Goal: Communication & Community: Answer question/provide support

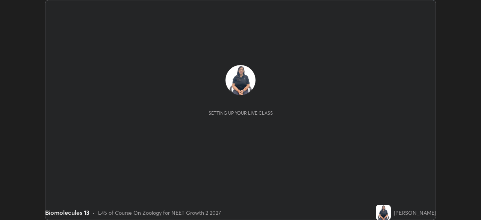
scroll to position [220, 481]
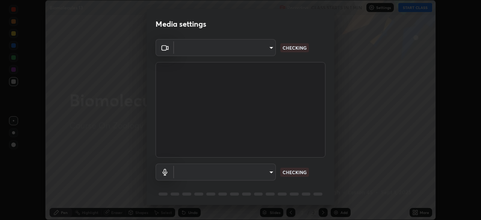
type input "8428e2be8a3e3f13974341e33778a08111258fb38798500ded61d344a6a8a77e"
click at [246, 172] on body "Erase all Biomolecules 13 Recording CLASS STARTS IN 1 MIN Settings START CLASS …" at bounding box center [240, 110] width 481 height 220
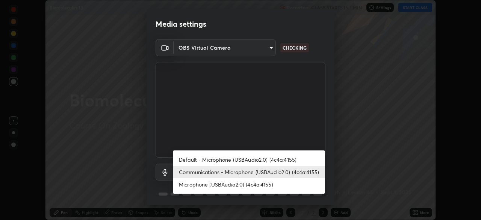
click at [251, 172] on li "Communications - Microphone (USBAudio2.0) (4c4a:4155)" at bounding box center [249, 172] width 152 height 12
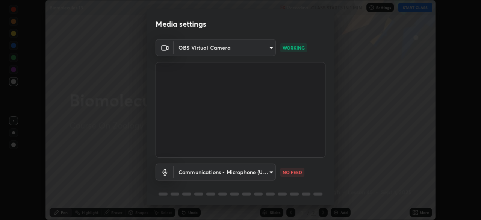
click at [244, 172] on body "Erase all Biomolecules 13 Recording CLASS STARTS IN 1 MIN Settings START CLASS …" at bounding box center [240, 110] width 481 height 220
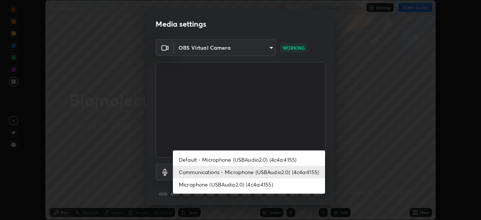
click at [231, 160] on li "Default - Microphone (USBAudio2.0) (4c4a:4155)" at bounding box center [249, 159] width 152 height 12
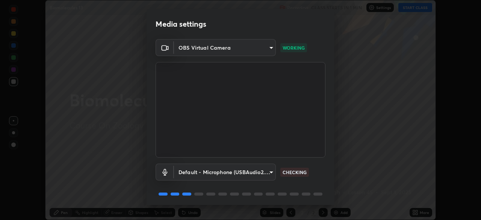
click at [233, 175] on body "Erase all Biomolecules 13 Recording CLASS STARTS IN 1 MIN Settings START CLASS …" at bounding box center [240, 110] width 481 height 220
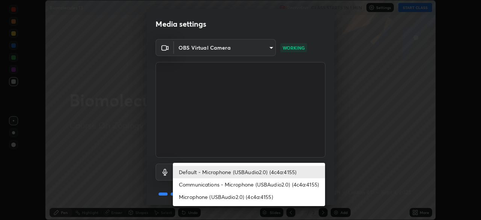
click at [233, 182] on li "Communications - Microphone (USBAudio2.0) (4c4a:4155)" at bounding box center [249, 184] width 152 height 12
type input "communications"
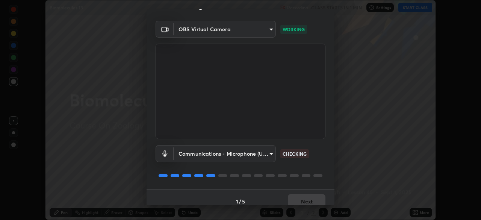
scroll to position [27, 0]
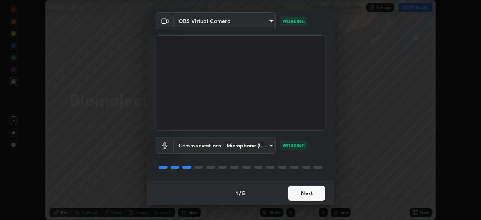
click at [313, 195] on button "Next" at bounding box center [307, 193] width 38 height 15
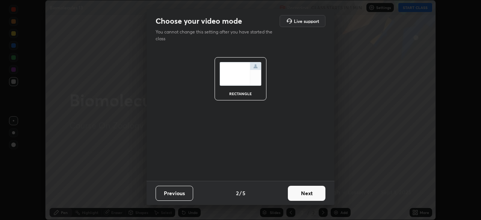
scroll to position [0, 0]
click at [316, 195] on button "Next" at bounding box center [307, 193] width 38 height 15
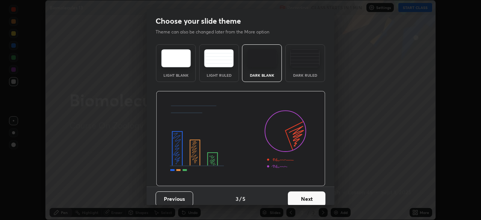
click at [320, 197] on button "Next" at bounding box center [307, 198] width 38 height 15
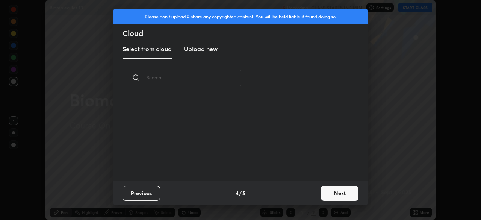
click at [343, 193] on button "Next" at bounding box center [340, 193] width 38 height 15
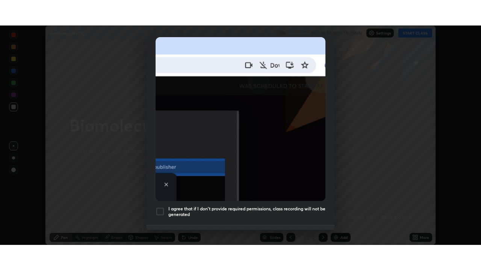
scroll to position [180, 0]
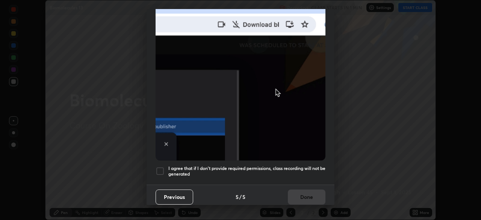
click at [159, 168] on div at bounding box center [159, 170] width 9 height 9
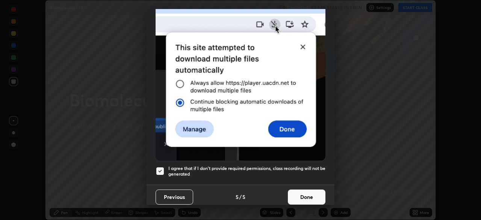
click at [308, 195] on button "Done" at bounding box center [307, 196] width 38 height 15
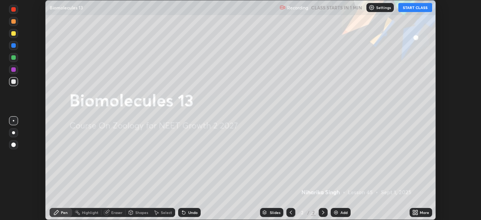
click at [417, 9] on button "START CLASS" at bounding box center [415, 7] width 34 height 9
click at [423, 212] on div "More" at bounding box center [424, 212] width 9 height 4
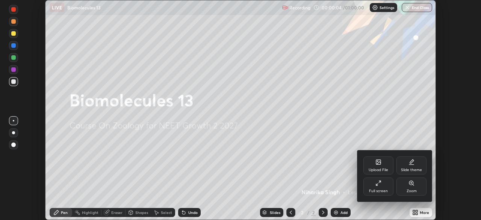
click at [381, 186] on div "Full screen" at bounding box center [378, 186] width 30 height 18
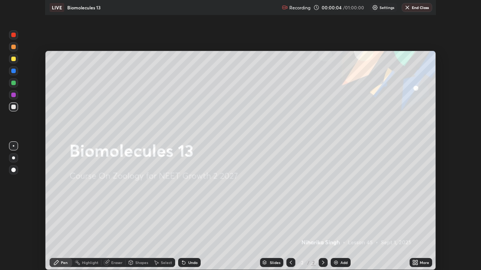
scroll to position [270, 481]
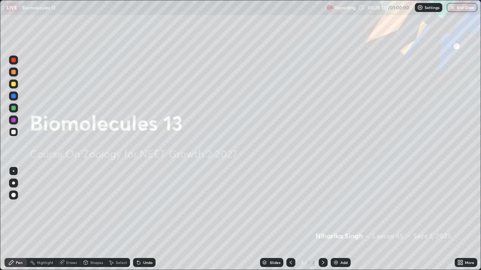
click at [67, 219] on div "Eraser" at bounding box center [71, 263] width 11 height 4
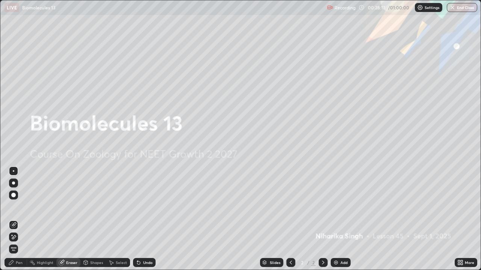
click at [14, 219] on span "Erase all" at bounding box center [13, 249] width 8 height 5
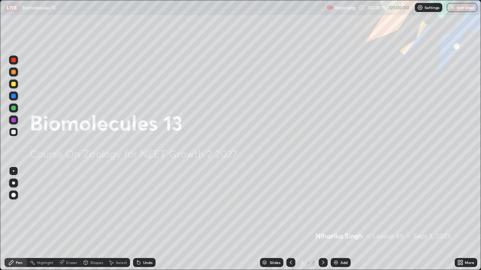
click at [14, 71] on div at bounding box center [13, 72] width 5 height 5
click at [67, 219] on div "Eraser" at bounding box center [71, 263] width 11 height 4
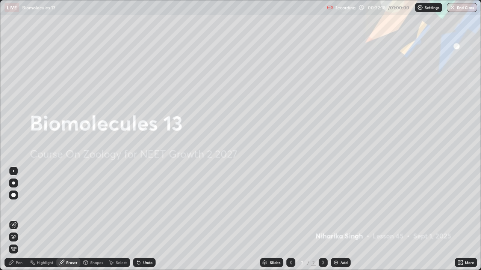
click at [17, 219] on div "Pen" at bounding box center [19, 263] width 7 height 4
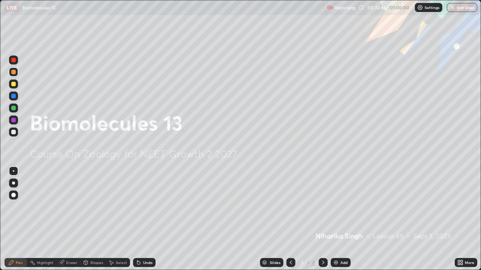
click at [15, 131] on div at bounding box center [13, 132] width 5 height 5
click at [14, 122] on div at bounding box center [13, 120] width 5 height 5
click at [9, 106] on div at bounding box center [13, 108] width 9 height 9
click at [13, 122] on div at bounding box center [13, 120] width 5 height 5
click at [69, 219] on div "Eraser" at bounding box center [71, 263] width 11 height 4
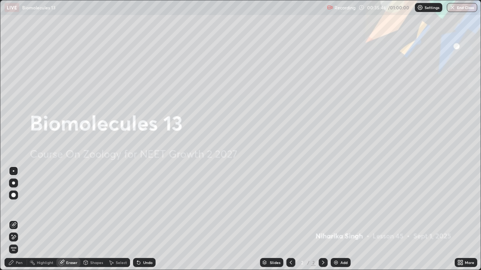
click at [17, 219] on div "Pen" at bounding box center [19, 263] width 7 height 4
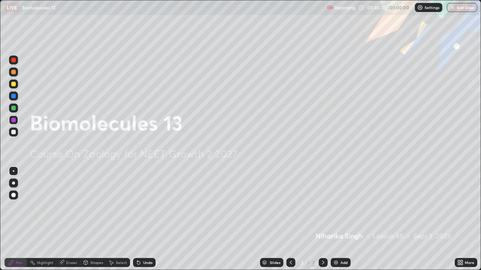
click at [344, 219] on div "Add" at bounding box center [341, 262] width 20 height 9
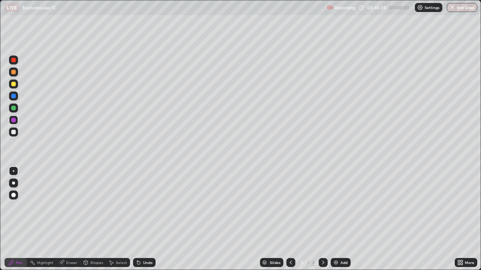
click at [12, 131] on div at bounding box center [13, 132] width 5 height 5
click at [15, 83] on div at bounding box center [13, 84] width 5 height 5
click at [72, 219] on div "Eraser" at bounding box center [71, 263] width 11 height 4
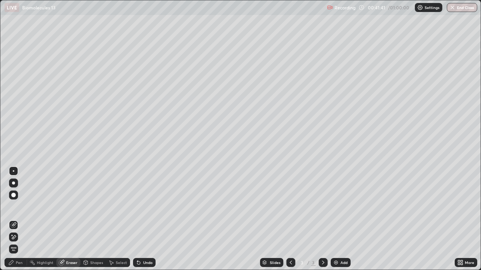
click at [15, 219] on div "Pen" at bounding box center [16, 262] width 23 height 9
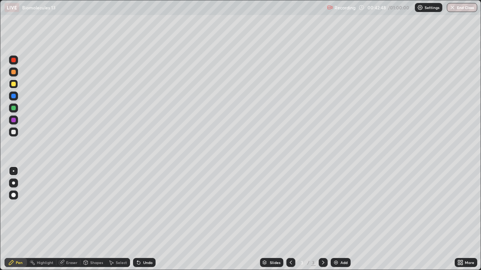
click at [12, 109] on div at bounding box center [13, 108] width 5 height 5
click at [14, 121] on div at bounding box center [13, 120] width 5 height 5
click at [66, 219] on div "Eraser" at bounding box center [68, 262] width 24 height 9
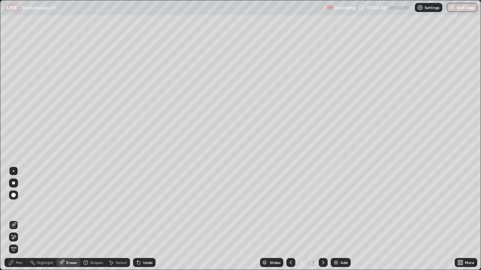
click at [18, 219] on div "Pen" at bounding box center [19, 263] width 7 height 4
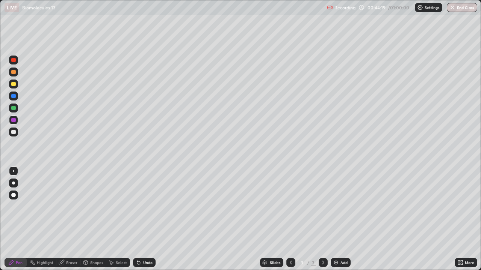
click at [14, 131] on div at bounding box center [13, 132] width 5 height 5
click at [13, 108] on div at bounding box center [13, 108] width 5 height 5
click at [66, 219] on div "Eraser" at bounding box center [71, 263] width 11 height 4
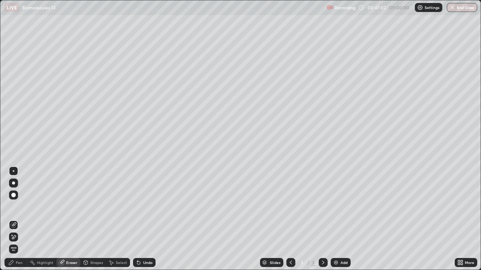
click at [11, 219] on div "Pen" at bounding box center [16, 262] width 23 height 9
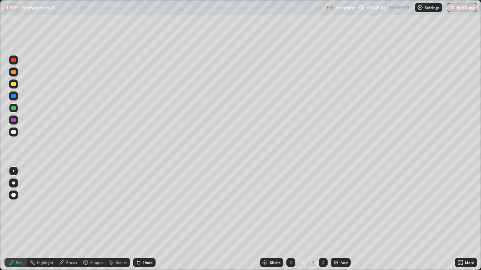
click at [15, 97] on div at bounding box center [13, 96] width 5 height 5
click at [15, 131] on div at bounding box center [13, 132] width 5 height 5
click at [14, 74] on div at bounding box center [13, 72] width 5 height 5
click at [66, 219] on div "Eraser" at bounding box center [71, 263] width 11 height 4
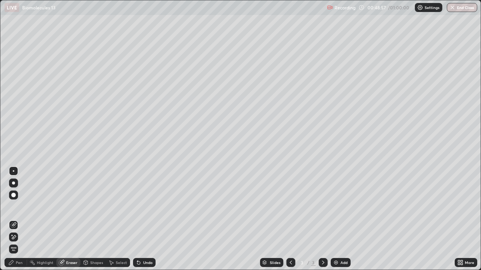
click at [18, 219] on div "Pen" at bounding box center [19, 263] width 7 height 4
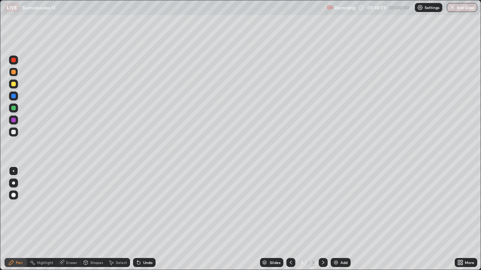
click at [14, 109] on div at bounding box center [13, 108] width 5 height 5
click at [70, 219] on div "Eraser" at bounding box center [71, 263] width 11 height 4
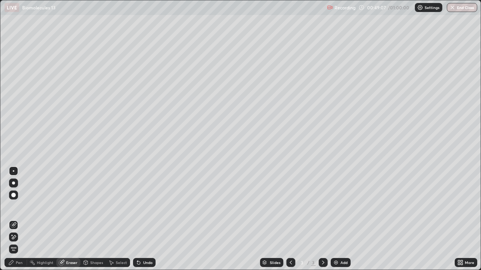
click at [11, 219] on icon at bounding box center [11, 263] width 6 height 6
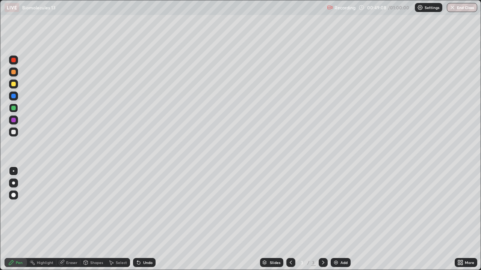
click at [15, 72] on div at bounding box center [13, 72] width 5 height 5
click at [13, 132] on div at bounding box center [13, 132] width 5 height 5
click at [13, 120] on div at bounding box center [13, 120] width 5 height 5
click at [68, 219] on div "Eraser" at bounding box center [71, 263] width 11 height 4
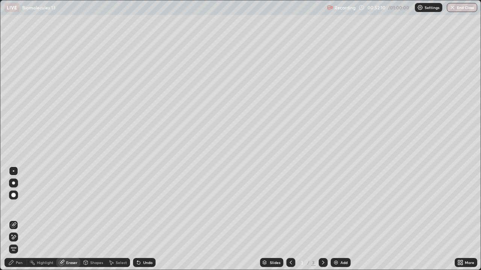
click at [15, 219] on div "Pen" at bounding box center [16, 262] width 23 height 9
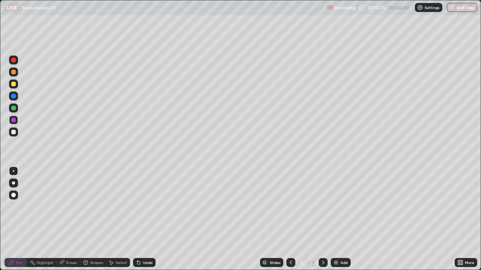
click at [71, 219] on div "Eraser" at bounding box center [71, 263] width 11 height 4
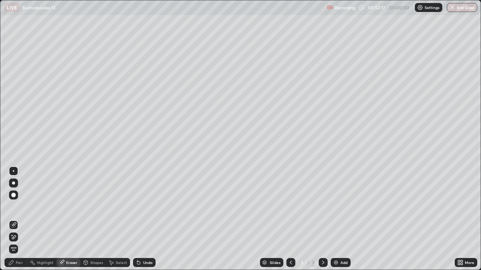
click at [12, 219] on icon at bounding box center [11, 263] width 5 height 5
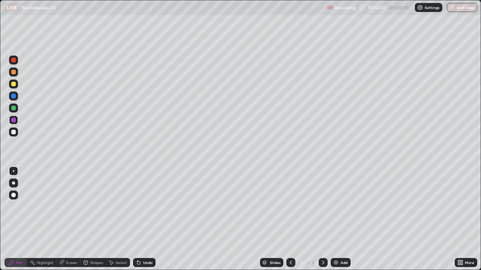
click at [66, 219] on div "Eraser" at bounding box center [71, 263] width 11 height 4
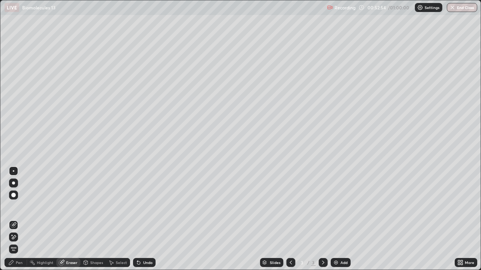
click at [15, 219] on div "Pen" at bounding box center [16, 262] width 23 height 9
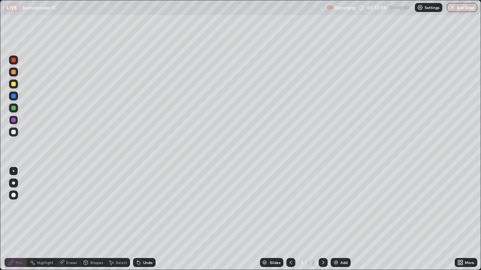
click at [14, 98] on div at bounding box center [13, 96] width 5 height 5
click at [70, 219] on div "Eraser" at bounding box center [71, 263] width 11 height 4
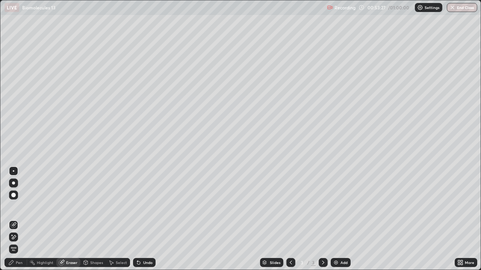
click at [16, 219] on div "Pen" at bounding box center [19, 263] width 7 height 4
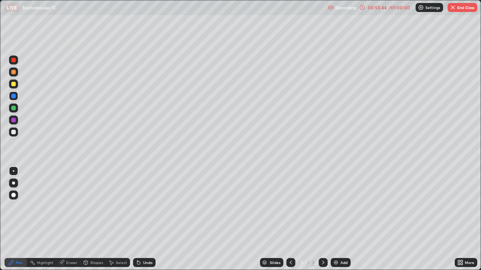
click at [467, 219] on div "More" at bounding box center [469, 263] width 9 height 4
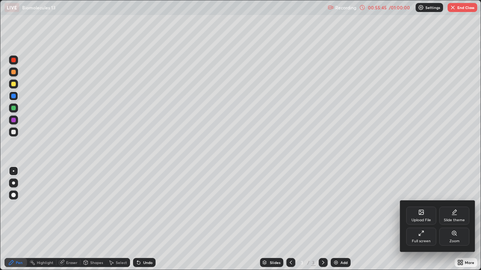
click at [422, 216] on div "Upload File" at bounding box center [421, 216] width 30 height 18
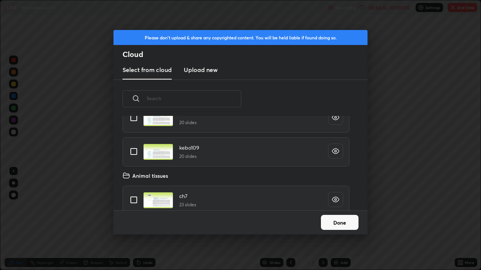
scroll to position [1302, 0]
click at [132, 150] on input "grid" at bounding box center [134, 152] width 16 height 16
checkbox input "true"
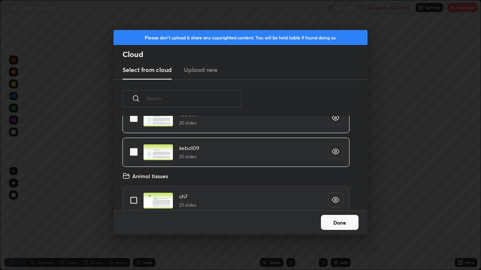
click at [344, 219] on button "Done" at bounding box center [340, 222] width 38 height 15
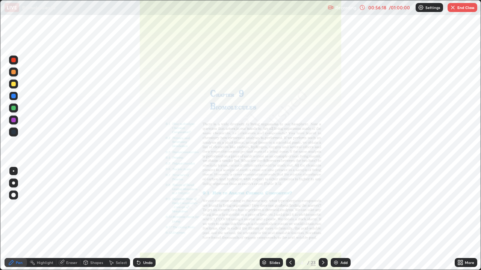
click at [271, 219] on div "Slides" at bounding box center [274, 263] width 11 height 4
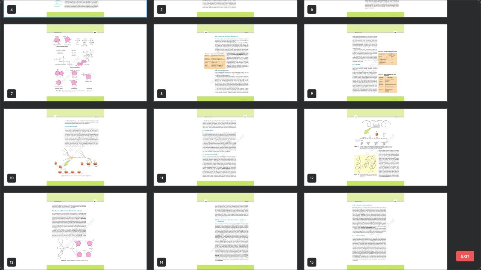
scroll to position [149, 0]
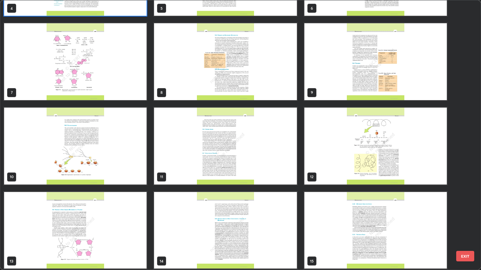
click at [118, 154] on img "grid" at bounding box center [75, 146] width 142 height 77
click at [113, 154] on img "grid" at bounding box center [75, 146] width 142 height 77
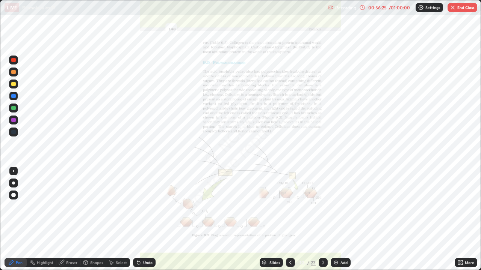
click at [112, 154] on img "grid" at bounding box center [75, 146] width 142 height 77
click at [469, 219] on div "More" at bounding box center [469, 263] width 9 height 4
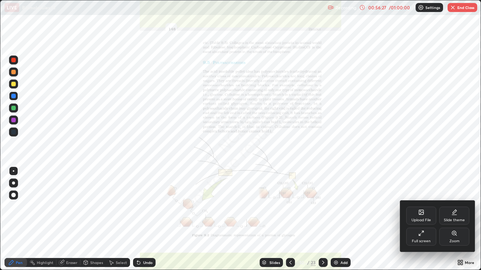
click at [459, 219] on div "Zoom" at bounding box center [454, 242] width 10 height 4
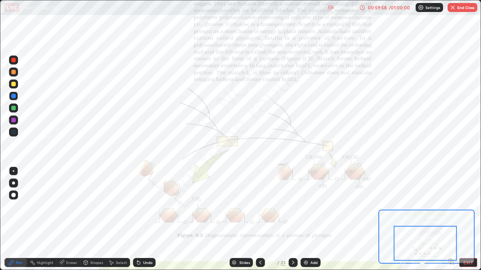
click at [291, 219] on icon at bounding box center [293, 263] width 6 height 6
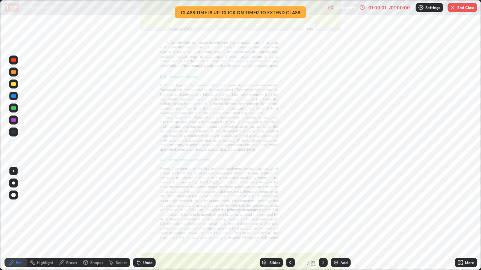
click at [466, 219] on div "More" at bounding box center [469, 263] width 9 height 4
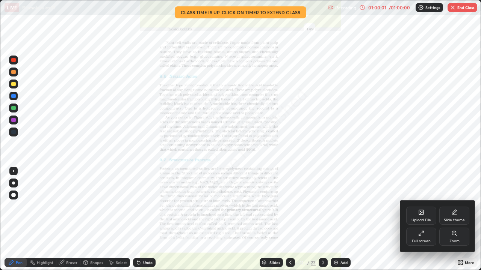
click at [460, 219] on div "Zoom" at bounding box center [454, 237] width 30 height 18
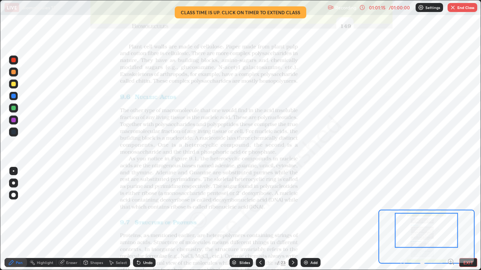
click at [243, 219] on div "Slides" at bounding box center [244, 263] width 11 height 4
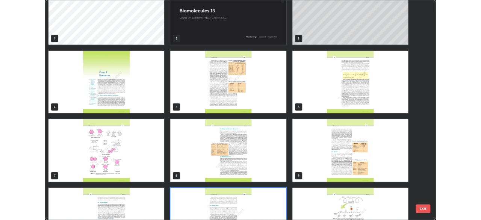
scroll to position [0, 0]
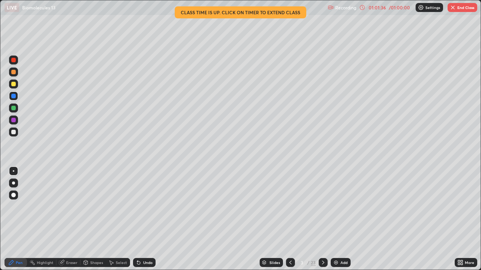
click at [470, 219] on div "More" at bounding box center [469, 263] width 9 height 4
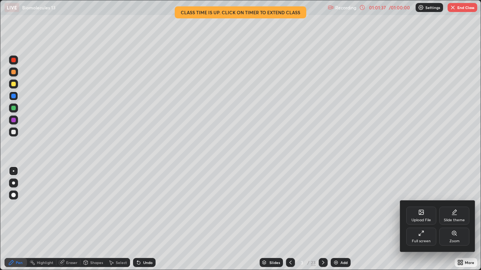
click at [424, 219] on div "Full screen" at bounding box center [421, 237] width 30 height 18
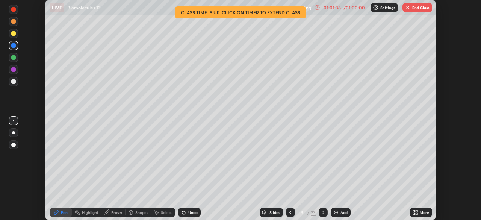
scroll to position [37337, 37076]
click at [420, 9] on button "End Class" at bounding box center [417, 7] width 30 height 9
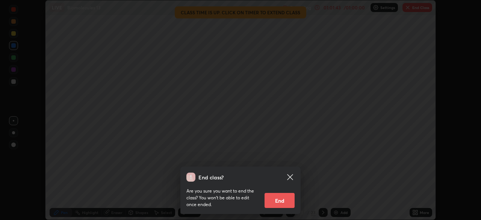
click at [278, 201] on button "End" at bounding box center [279, 200] width 30 height 15
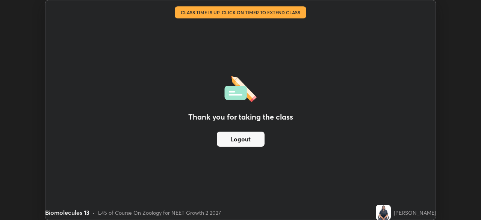
click at [237, 137] on button "Logout" at bounding box center [241, 138] width 48 height 15
